Goal: Use online tool/utility

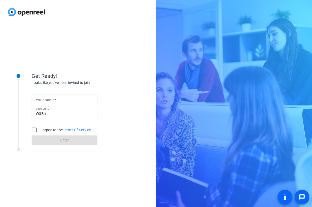
click at [40, 100] on mat-label "Your name" at bounding box center [45, 100] width 19 height 4
click at [40, 100] on input "Your name" at bounding box center [64, 100] width 57 height 6
type input "[PERSON_NAME]"
click at [34, 130] on input "I agree to the Terms Of Service" at bounding box center [34, 130] width 11 height 11
checkbox input "true"
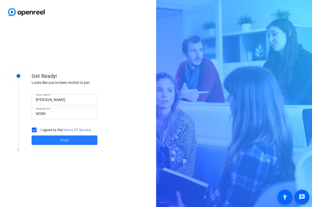
click at [42, 139] on span at bounding box center [65, 140] width 66 height 13
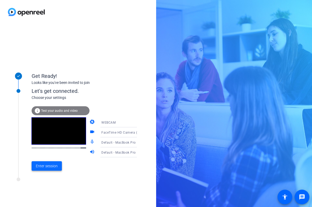
click at [46, 165] on span "Enter session" at bounding box center [47, 166] width 22 height 6
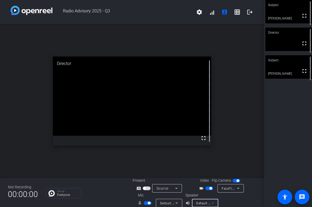
click at [206, 202] on span "Default - MacBook Pro Speakers (Built-in)" at bounding box center [227, 203] width 63 height 4
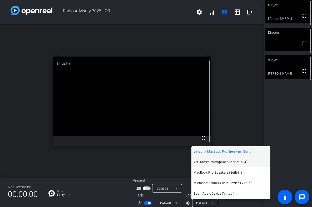
click at [212, 161] on span "Yeti Stereo Microphone (b58e:9e84)" at bounding box center [220, 162] width 54 height 6
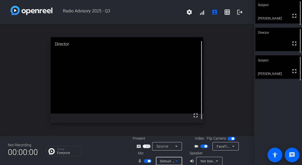
click at [162, 160] on span "Default - MacBook Pro Microphone (Built-in)" at bounding box center [194, 161] width 68 height 4
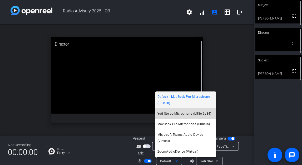
click at [177, 113] on span "Yeti Stereo Microphone (b58e:9e84)" at bounding box center [184, 113] width 54 height 6
